Goal: Transaction & Acquisition: Purchase product/service

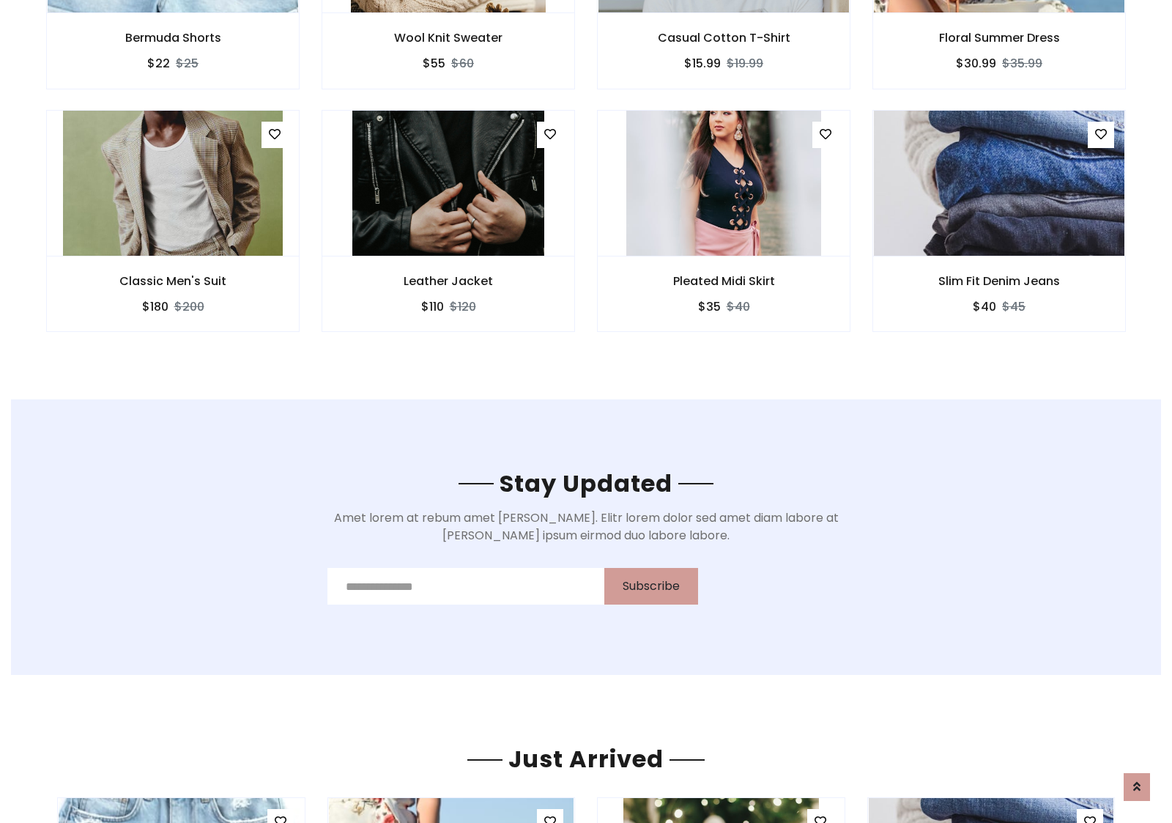
scroll to position [2206, 0]
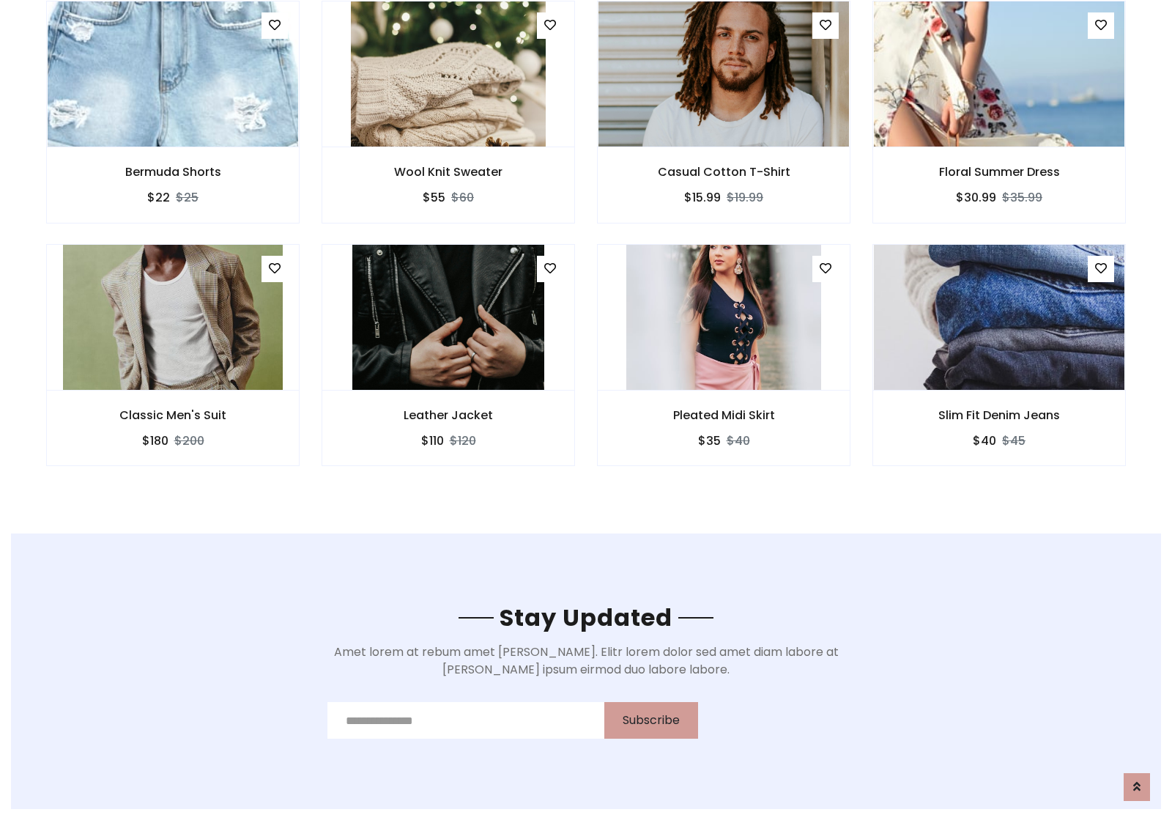
click at [586, 248] on div "Pleated Midi Skirt $35 $40" at bounding box center [723, 365] width 275 height 242
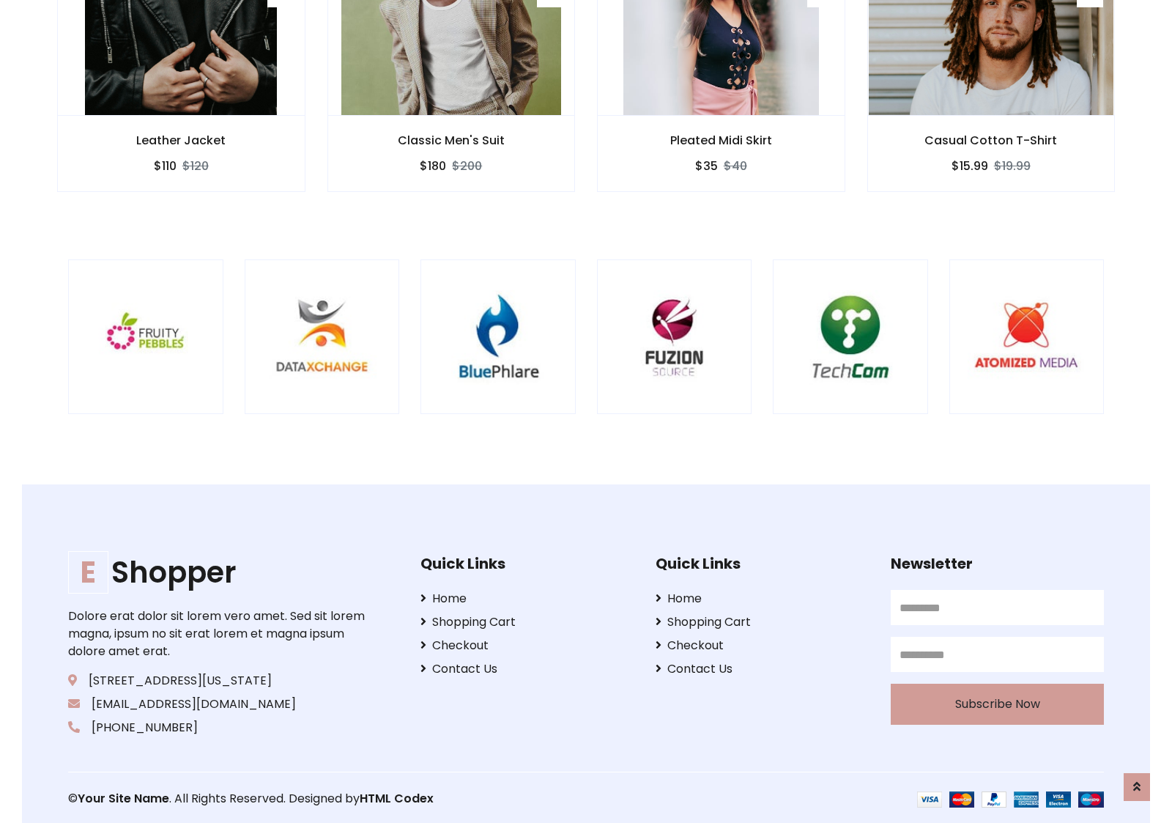
scroll to position [2788, 0]
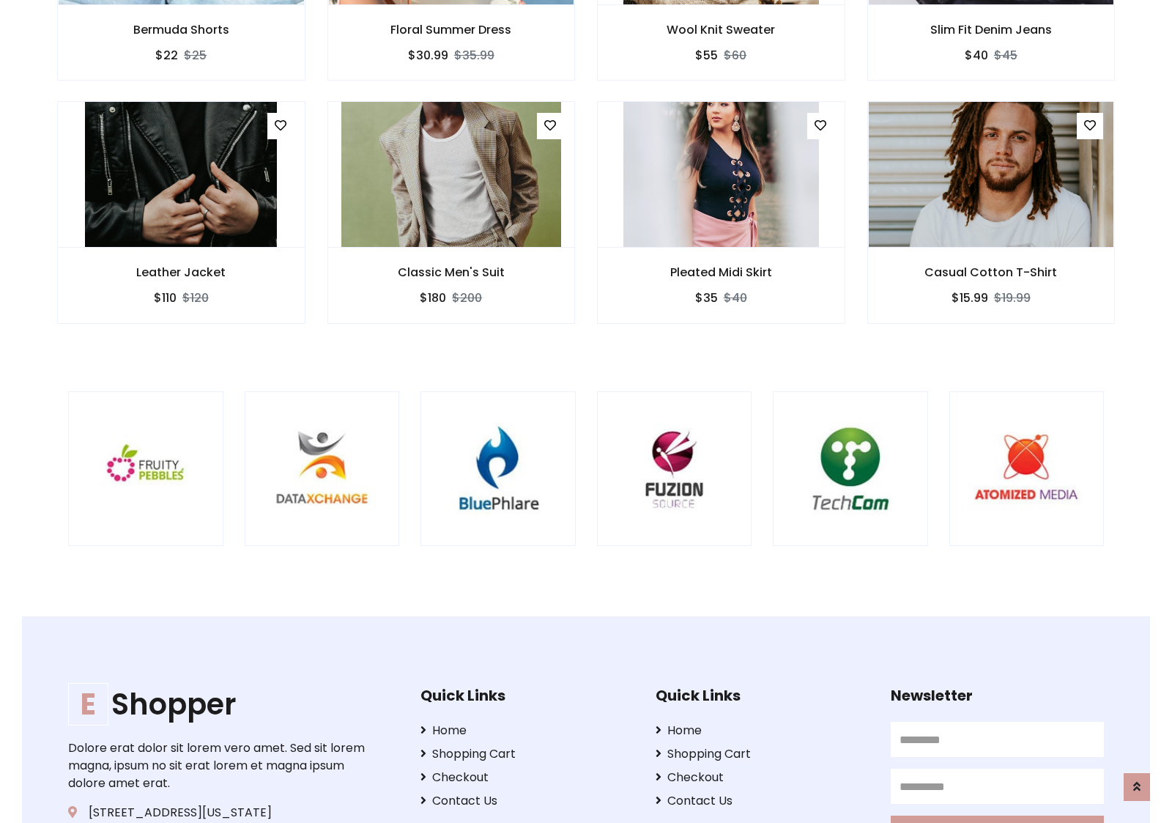
click at [586, 411] on div at bounding box center [772, 468] width 3523 height 155
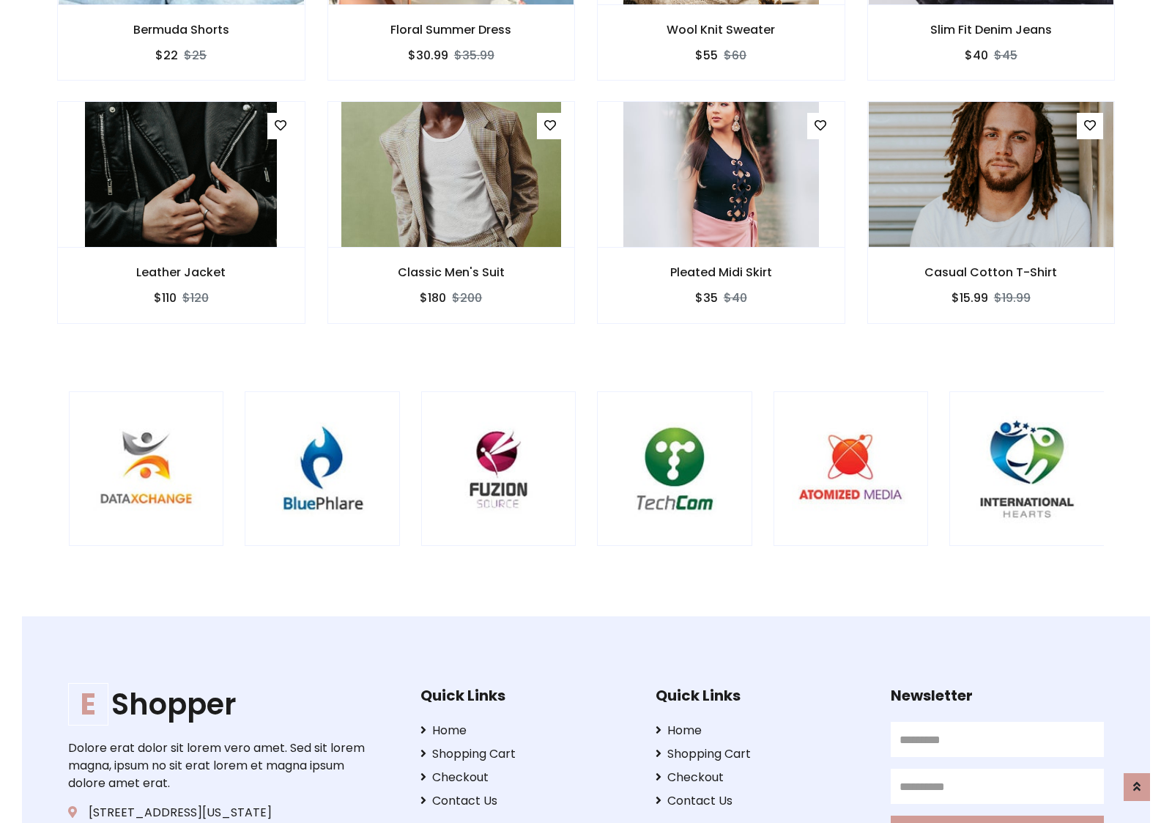
click at [586, 411] on div at bounding box center [596, 468] width 3523 height 155
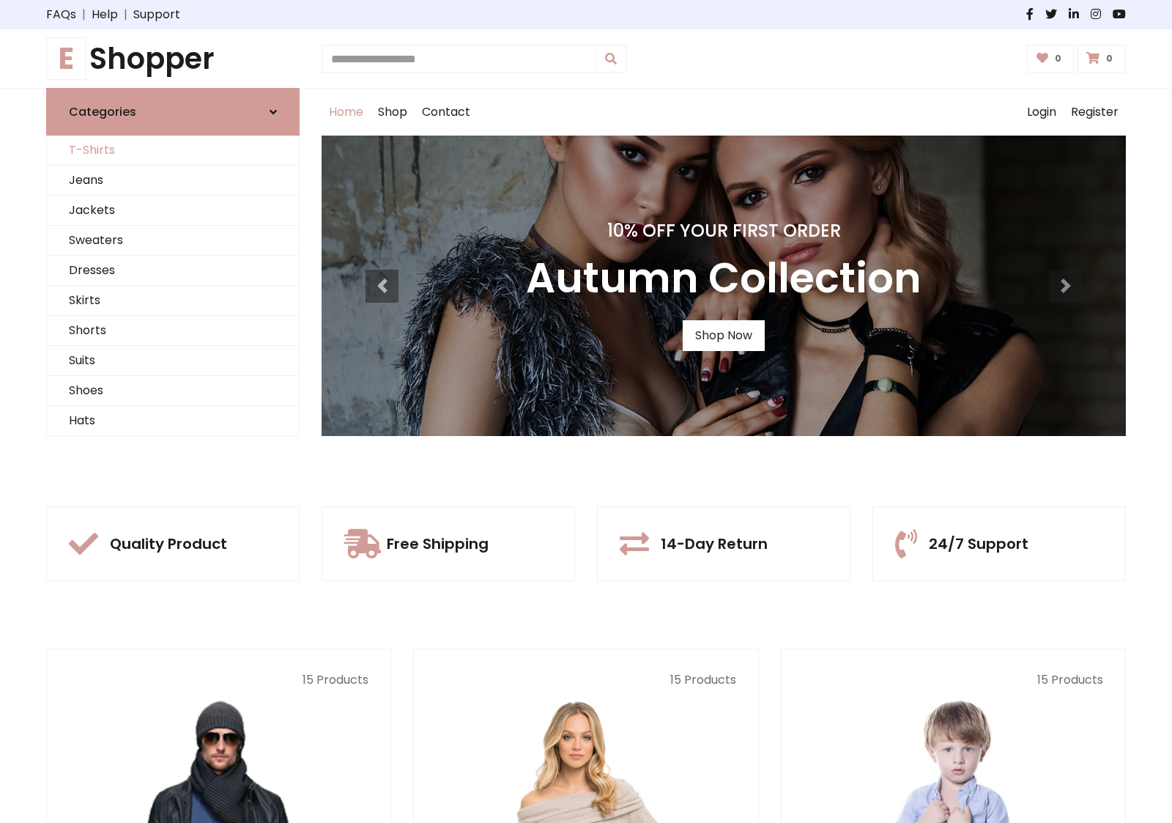
click at [173, 150] on link "T-Shirts" at bounding box center [173, 151] width 252 height 30
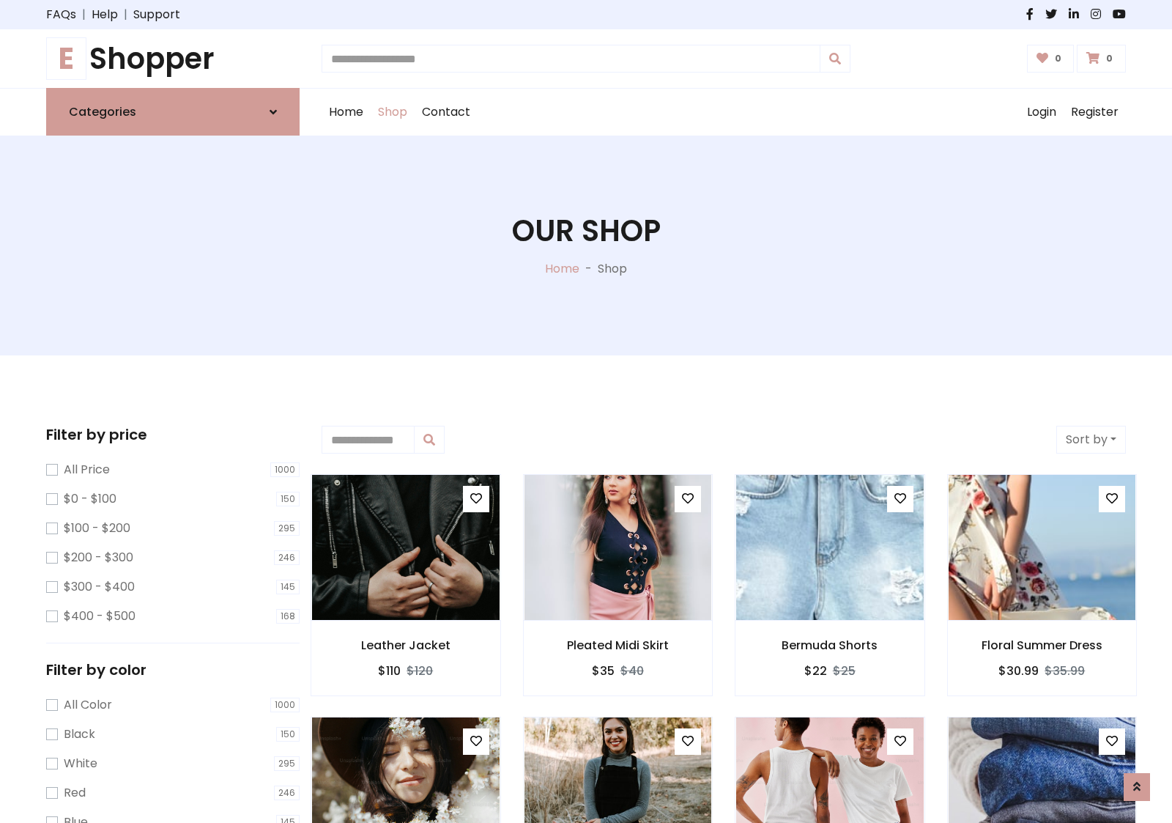
scroll to position [587, 0]
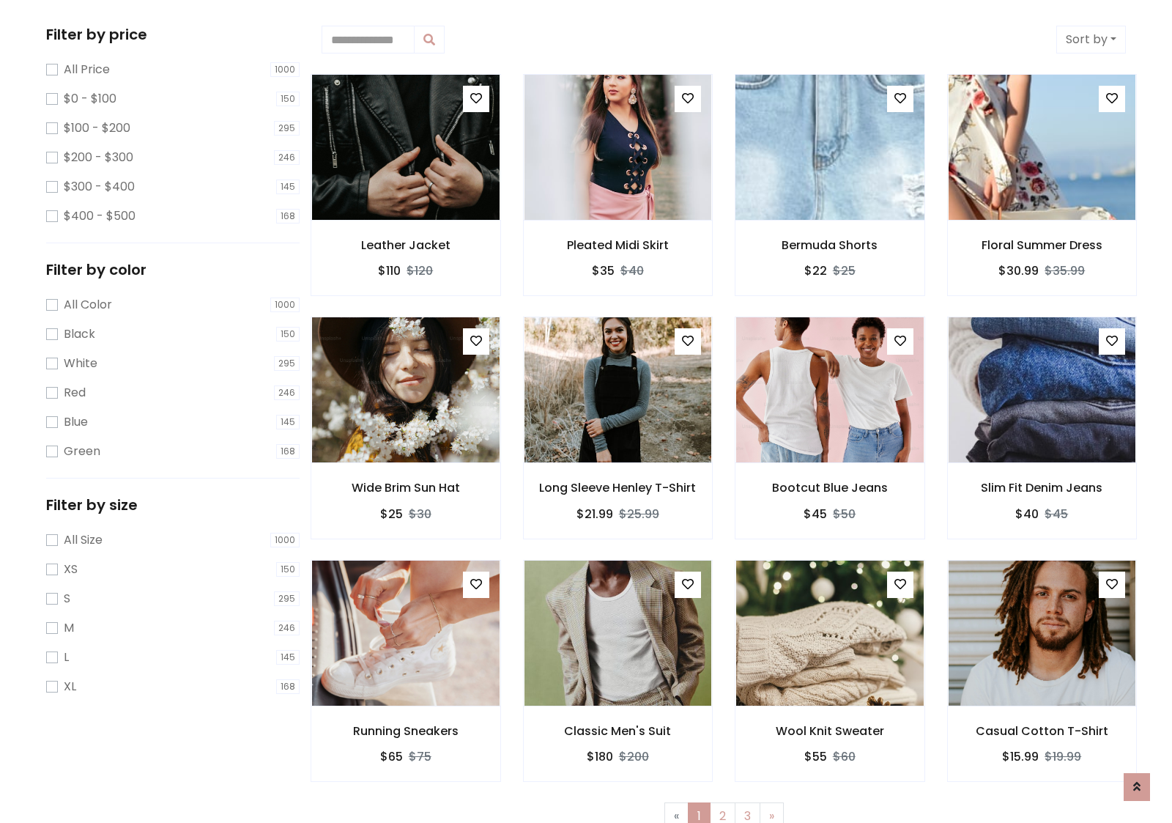
scroll to position [0, 0]
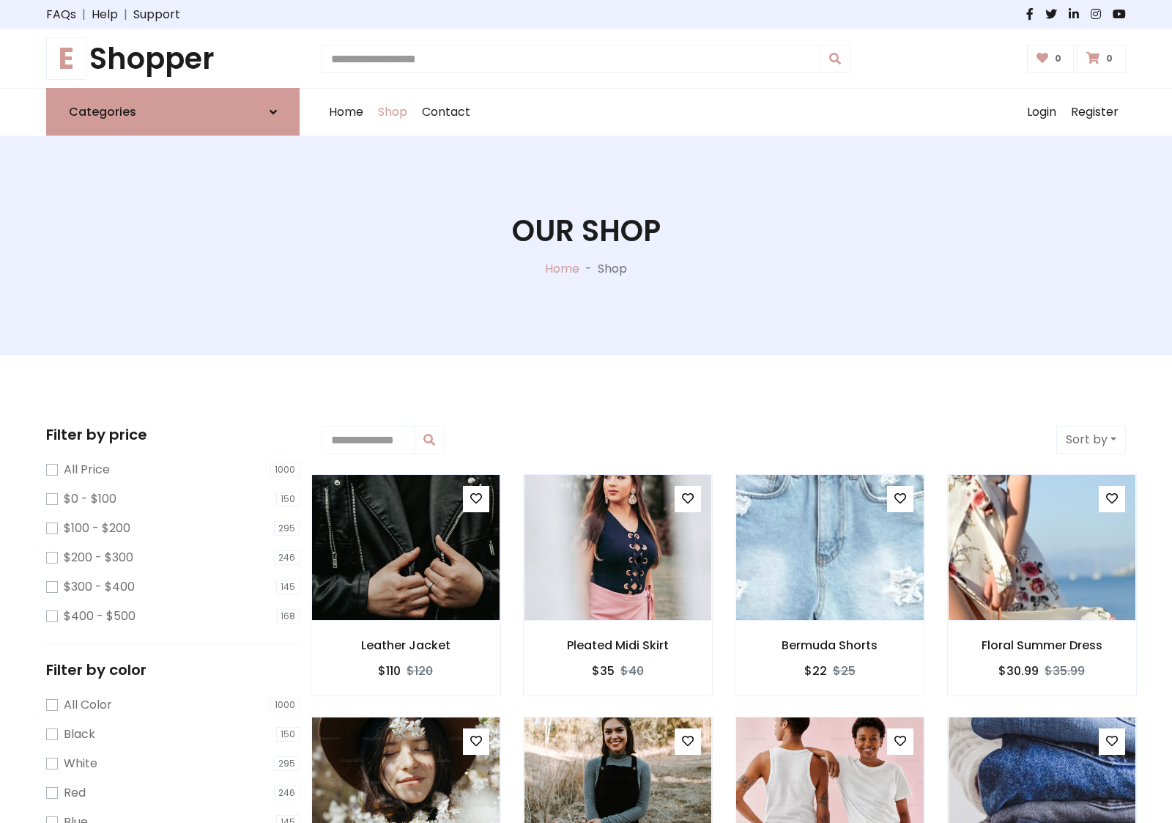
click at [173, 59] on h1 "E Shopper" at bounding box center [172, 58] width 253 height 35
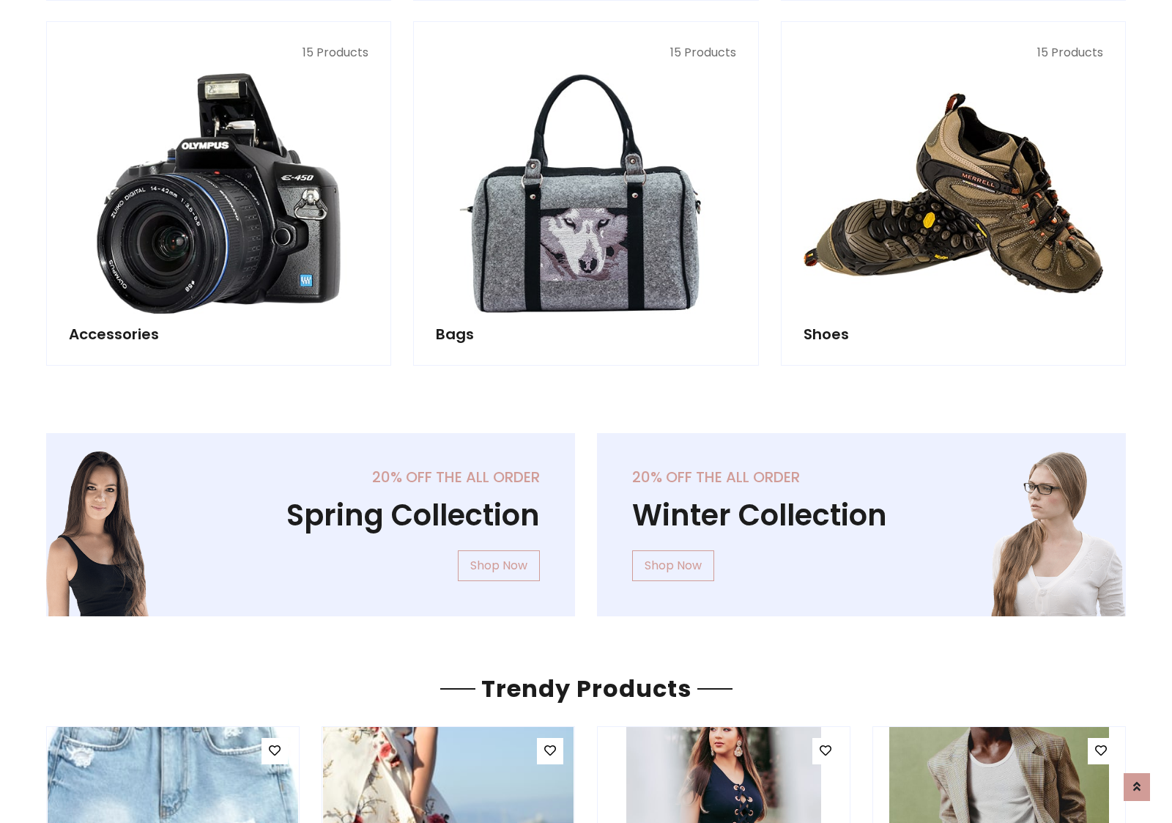
scroll to position [1423, 0]
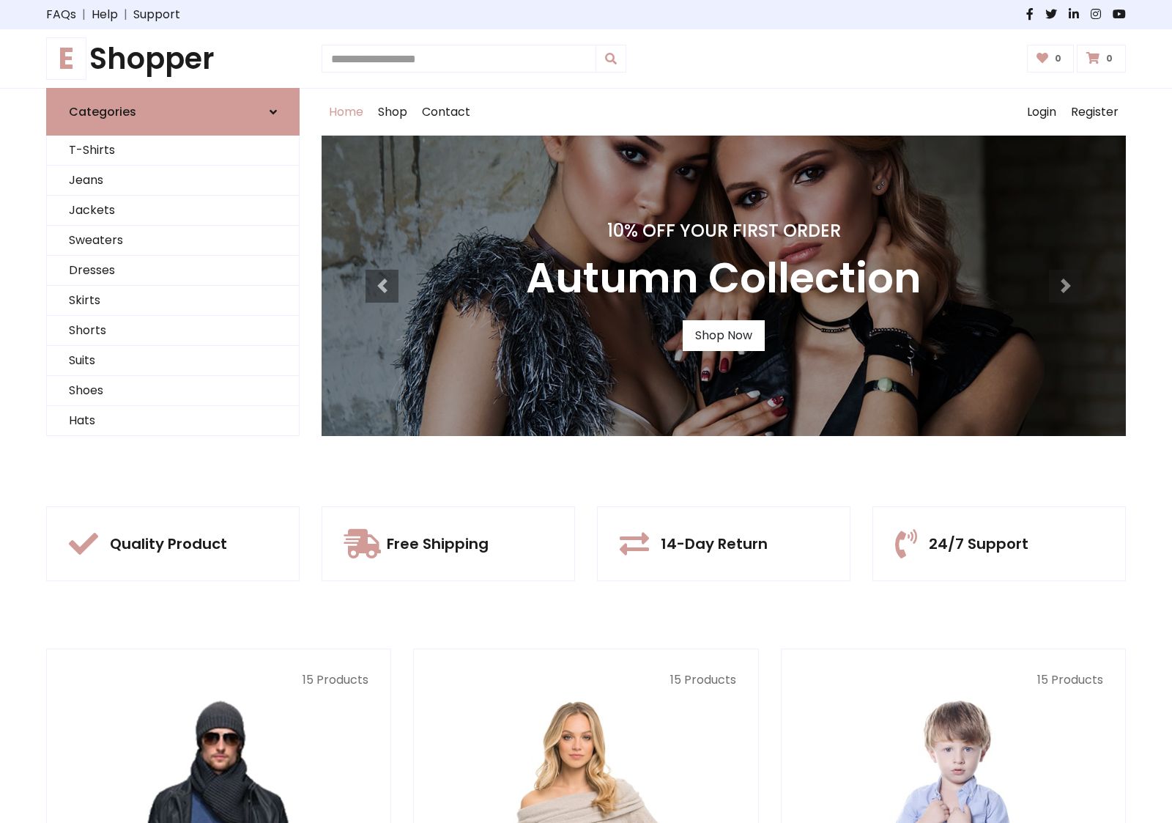
scroll to position [480, 0]
